Goal: Task Accomplishment & Management: Manage account settings

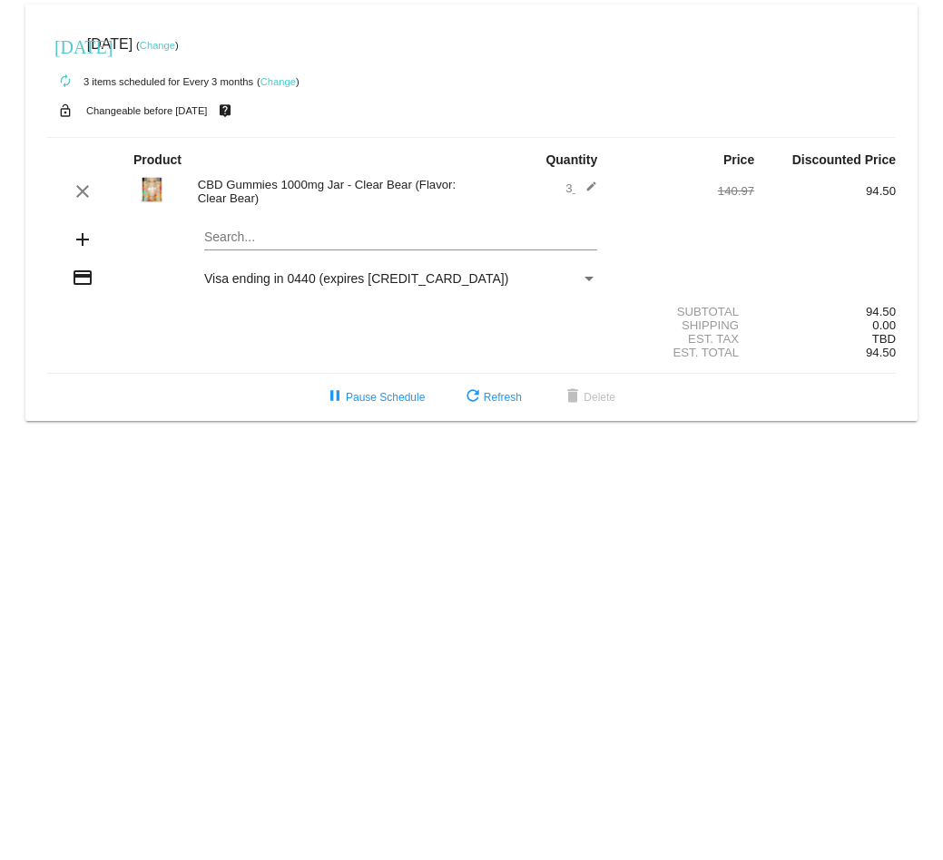
click at [175, 41] on link "Change" at bounding box center [157, 45] width 35 height 11
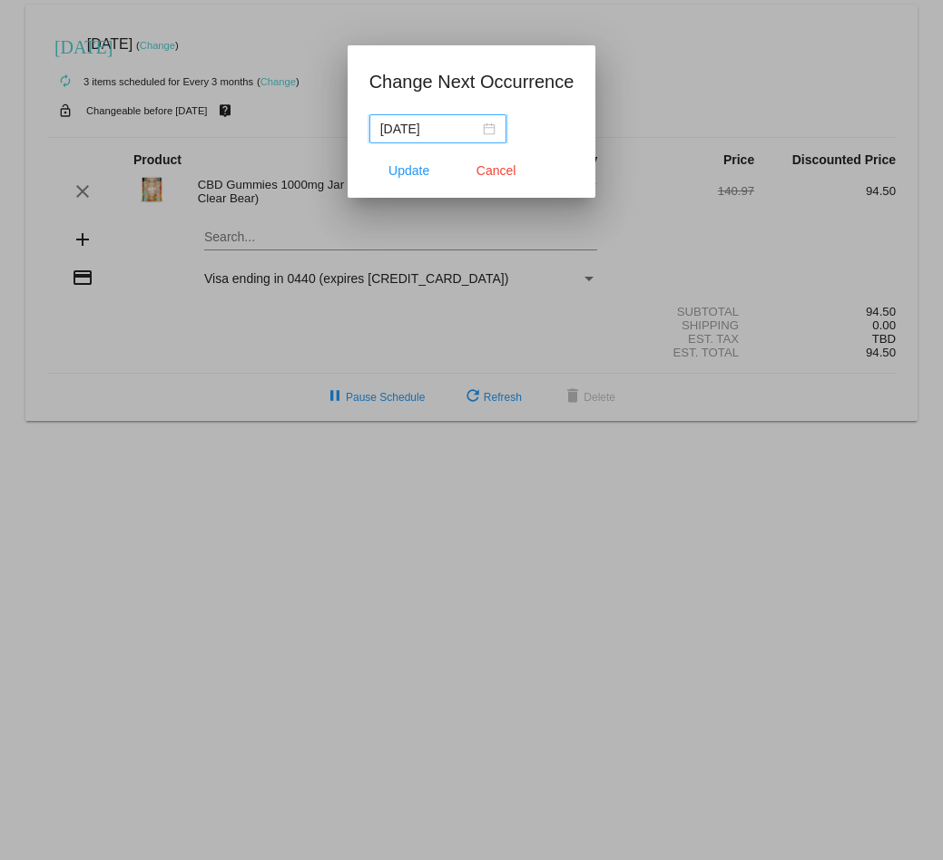
click at [488, 127] on div "[DATE]" at bounding box center [437, 129] width 115 height 20
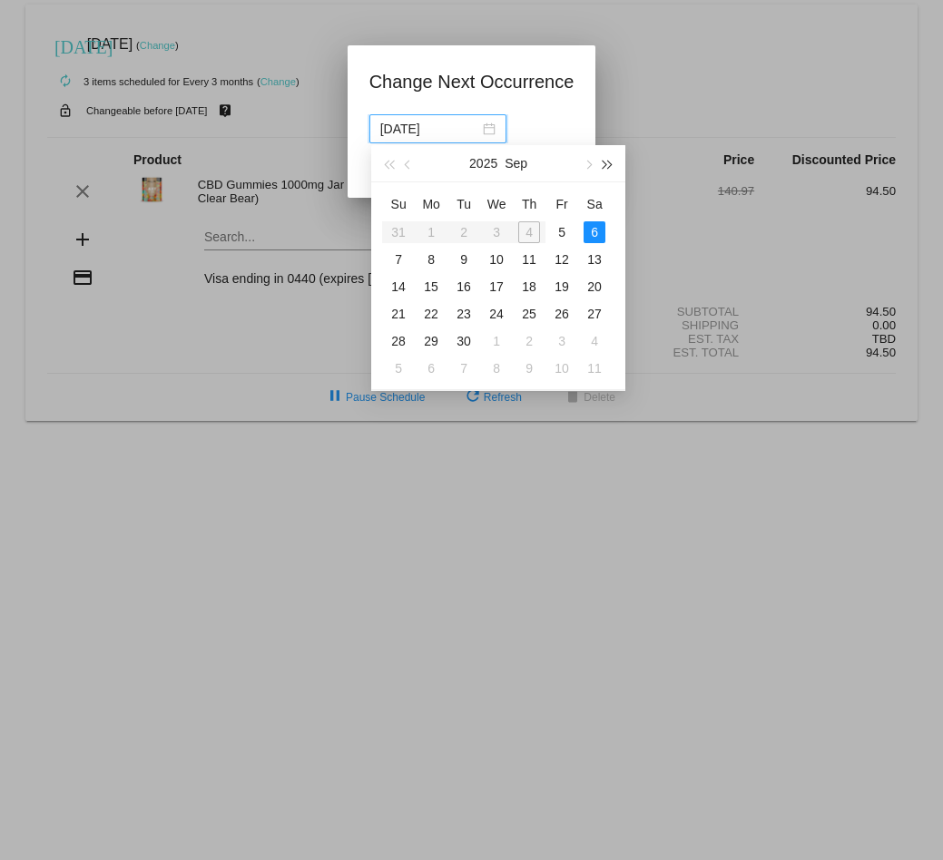
click at [609, 169] on button "button" at bounding box center [608, 163] width 20 height 36
click at [389, 163] on span "button" at bounding box center [388, 165] width 9 height 9
click at [583, 166] on button "button" at bounding box center [587, 163] width 20 height 36
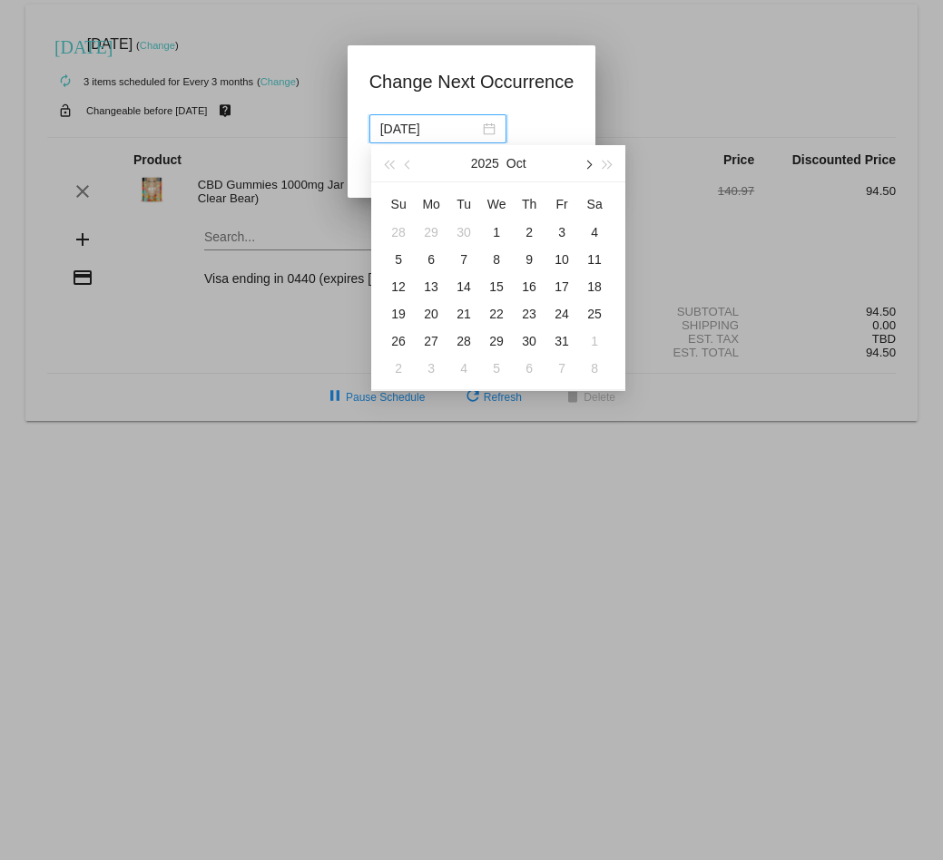
click at [583, 166] on button "button" at bounding box center [587, 163] width 20 height 36
click at [563, 314] on div "21" at bounding box center [562, 314] width 22 height 22
type input "[DATE]"
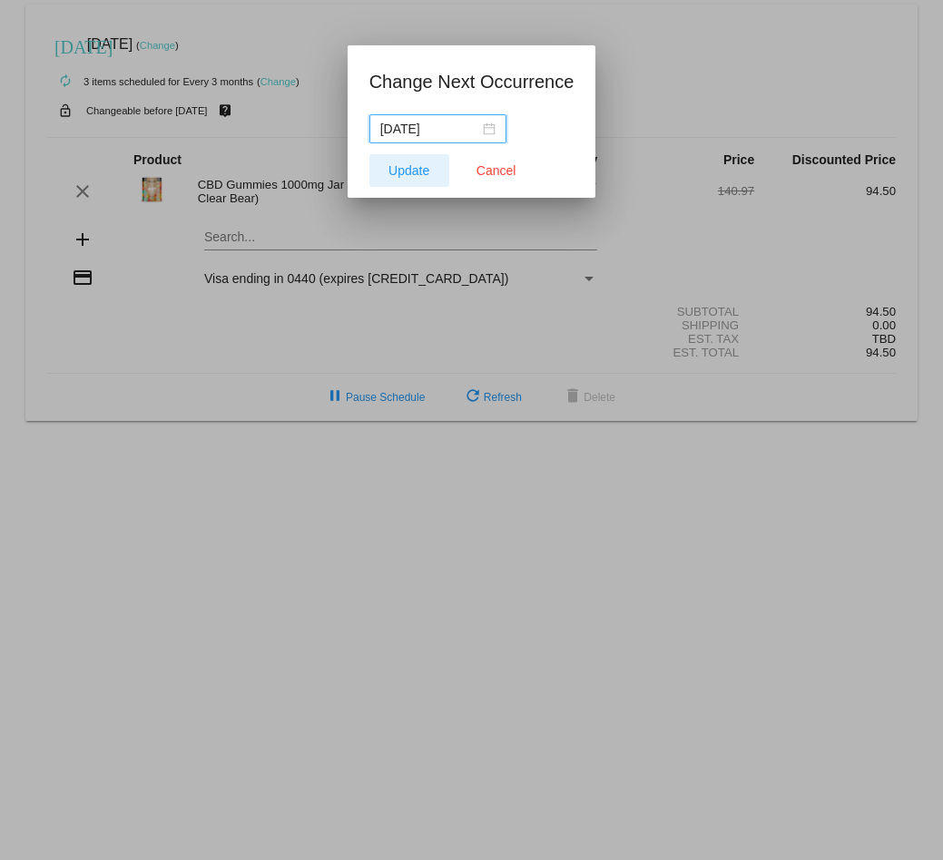
click at [415, 171] on span "Update" at bounding box center [408, 170] width 41 height 15
